Goal: Information Seeking & Learning: Learn about a topic

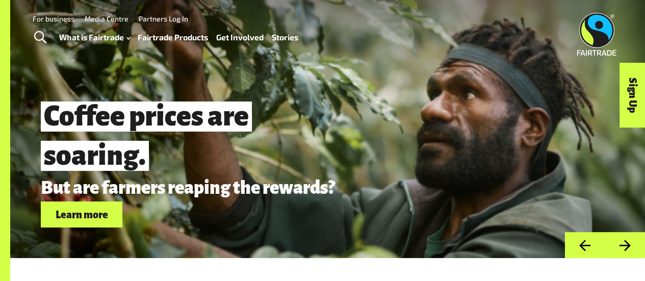
click at [166, 39] on link "Fairtrade Products" at bounding box center [173, 37] width 70 height 14
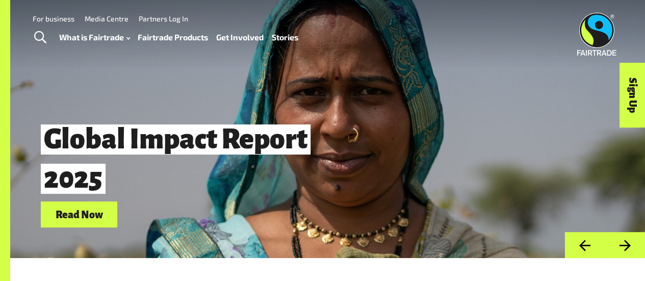
click at [147, 39] on link "Fairtrade Products" at bounding box center [173, 37] width 70 height 14
